Goal: Task Accomplishment & Management: Use online tool/utility

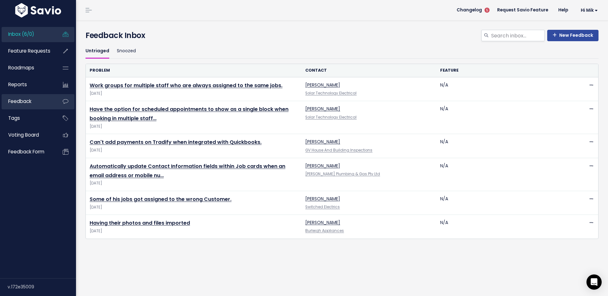
click at [43, 101] on link "Feedback" at bounding box center [27, 101] width 51 height 15
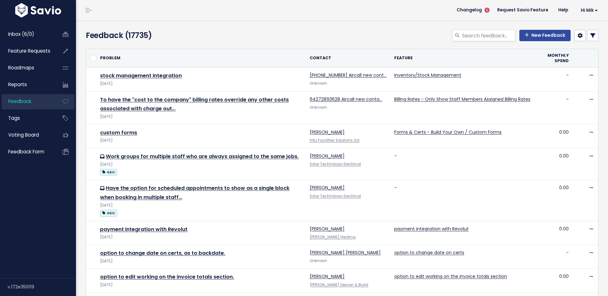
click at [593, 38] on icon at bounding box center [592, 35] width 5 height 5
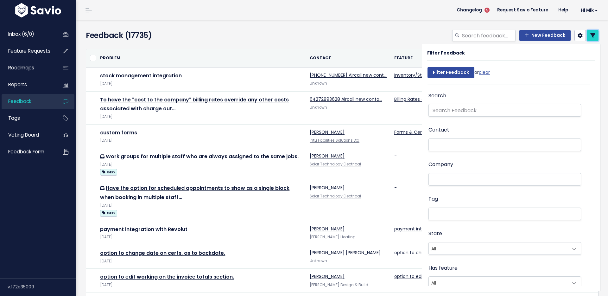
scroll to position [28, 0]
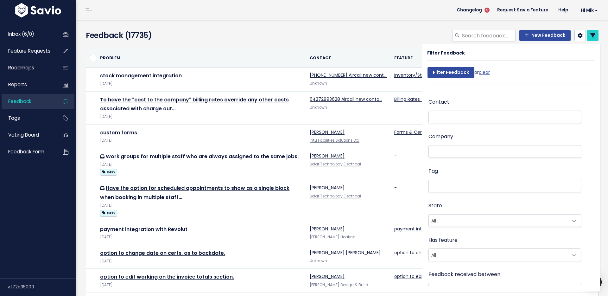
click at [478, 187] on li at bounding box center [503, 185] width 146 height 7
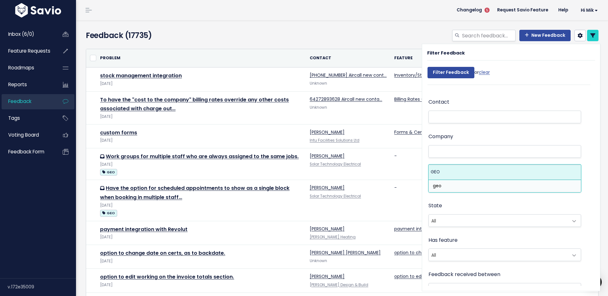
type input "geo"
select select "13383"
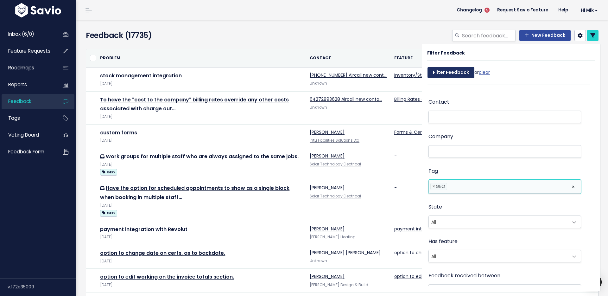
click at [448, 75] on input "Filter Feedback" at bounding box center [450, 72] width 47 height 11
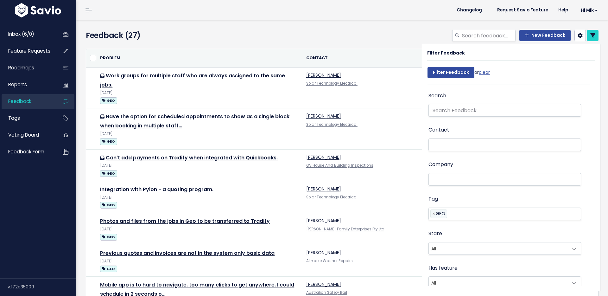
select select
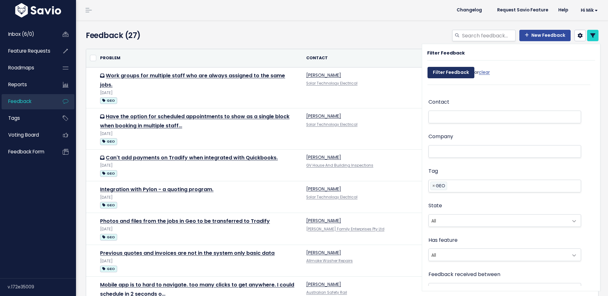
select select
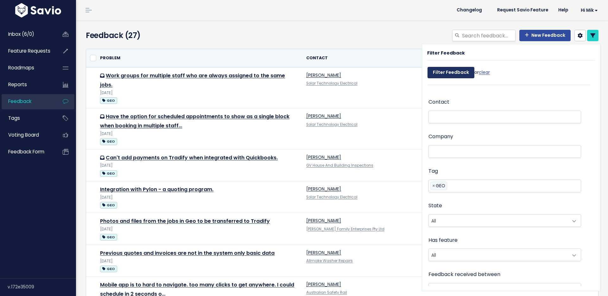
select select
click at [451, 73] on input "Filter Feedback" at bounding box center [450, 72] width 47 height 11
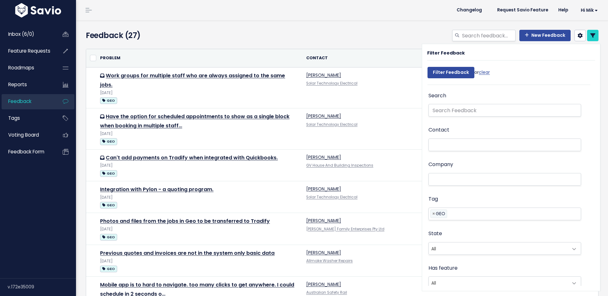
select select
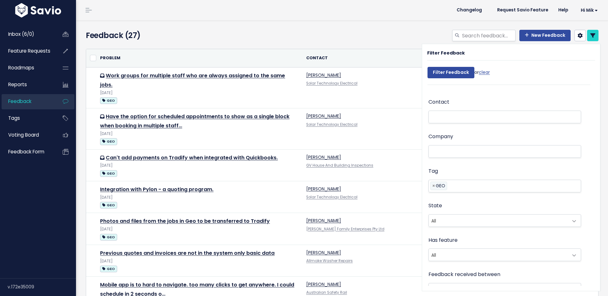
select select
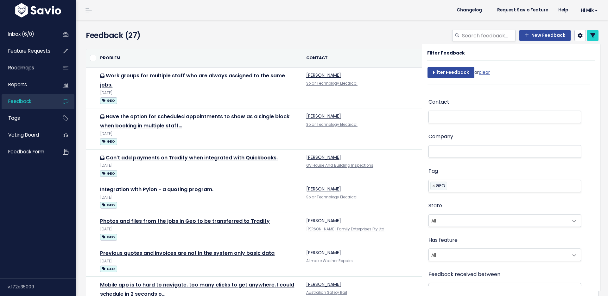
select select
click at [391, 43] on div "New Feedback" at bounding box center [429, 37] width 348 height 14
click at [592, 36] on icon at bounding box center [592, 35] width 5 height 5
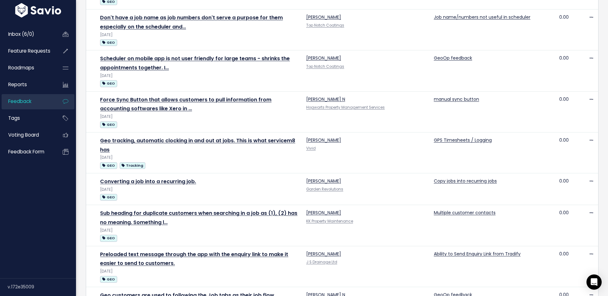
scroll to position [521, 0]
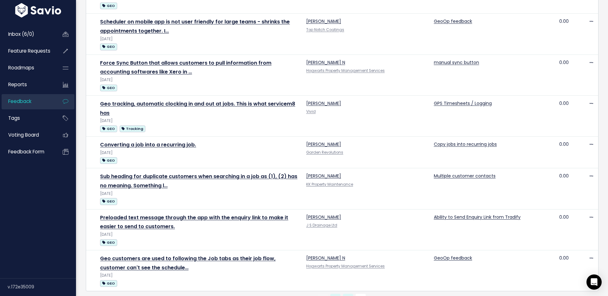
click at [349, 293] on link "2" at bounding box center [348, 298] width 10 height 10
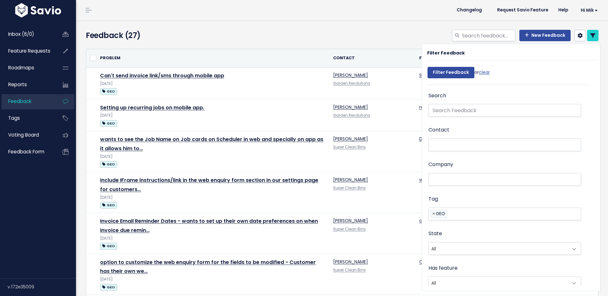
select select
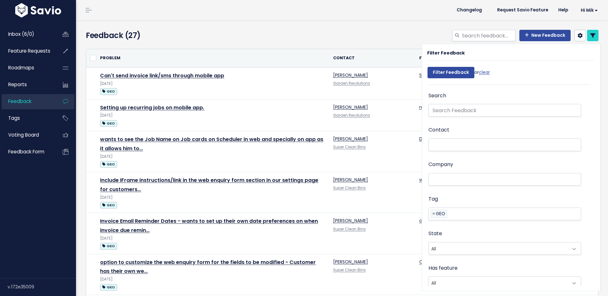
select select
click at [592, 38] on icon at bounding box center [592, 35] width 5 height 5
